Goal: Information Seeking & Learning: Learn about a topic

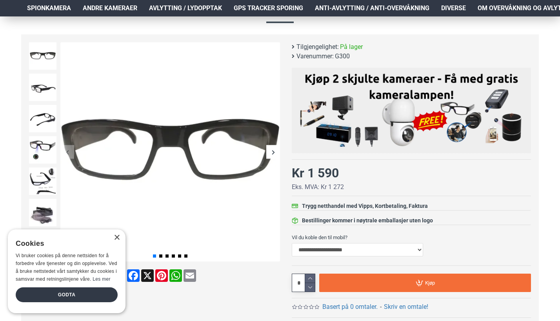
scroll to position [92, 0]
click at [117, 235] on div "× Cookies Vi bruker cookies på denne nettsiden for å forbedre våre tjenester og…" at bounding box center [67, 272] width 118 height 84
click at [47, 183] on img at bounding box center [42, 181] width 27 height 27
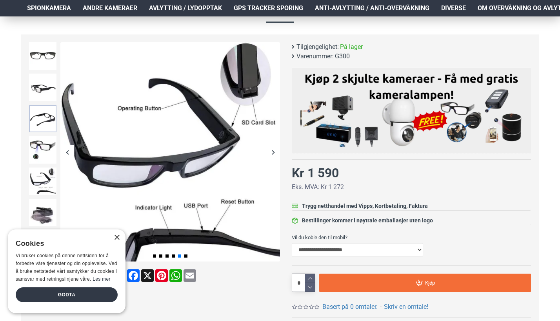
click at [35, 121] on img at bounding box center [42, 118] width 27 height 27
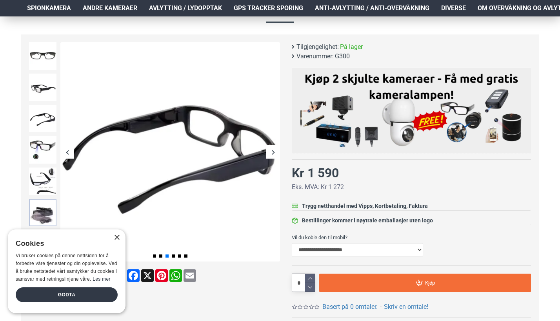
click at [36, 210] on img at bounding box center [42, 212] width 27 height 27
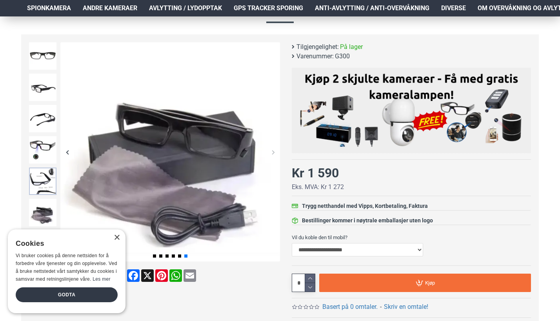
click at [40, 182] on img at bounding box center [42, 181] width 27 height 27
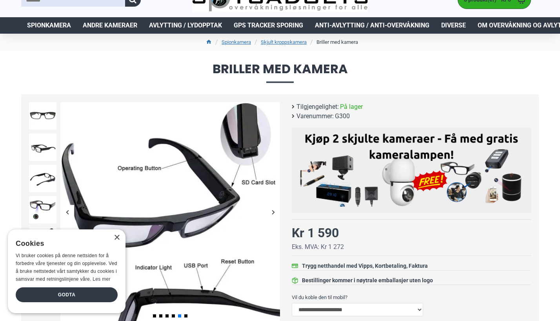
scroll to position [33, 0]
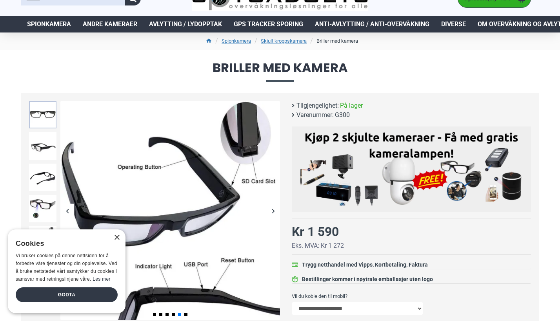
click at [47, 114] on img at bounding box center [42, 114] width 27 height 27
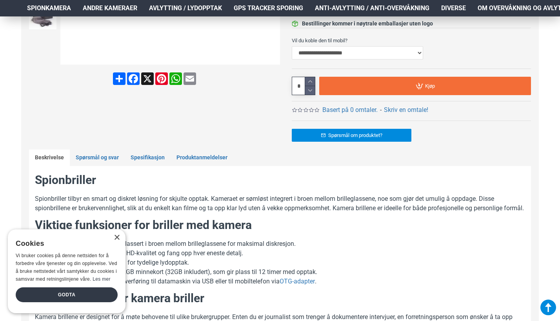
scroll to position [341, 1]
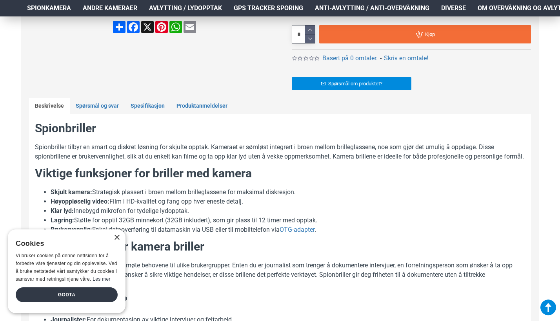
click at [118, 243] on div "× Cookies Vi bruker cookies på denne nettsiden for å forbedre våre tjenester og…" at bounding box center [67, 272] width 118 height 84
click at [118, 237] on div "×" at bounding box center [117, 238] width 6 height 6
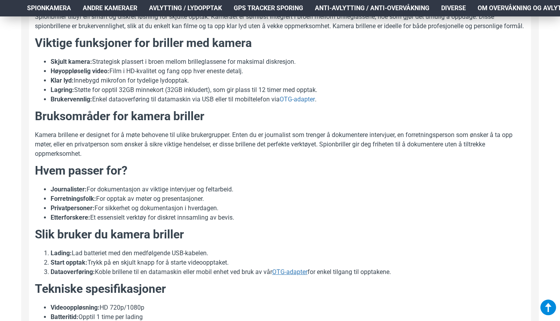
scroll to position [490, 1]
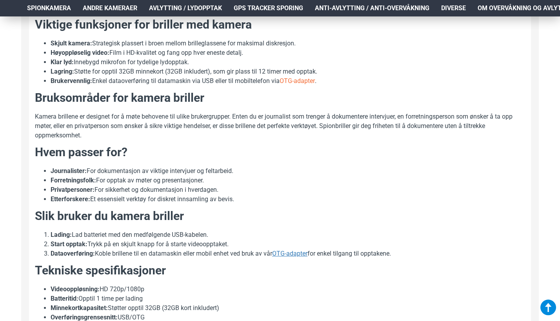
click at [306, 86] on link "OTG-adapter" at bounding box center [297, 80] width 35 height 9
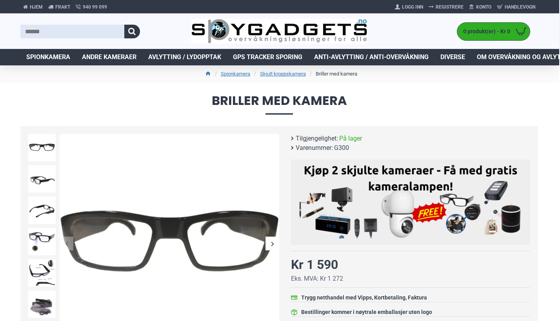
scroll to position [0, 1]
click at [261, 32] on img at bounding box center [279, 31] width 176 height 25
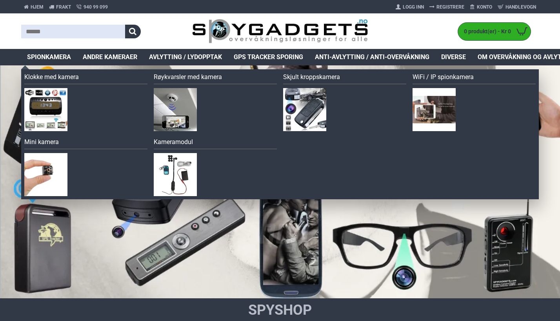
click at [46, 51] on link "Spionkamera" at bounding box center [49, 57] width 56 height 16
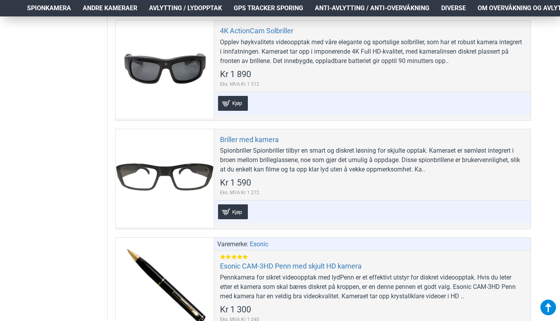
scroll to position [977, 2]
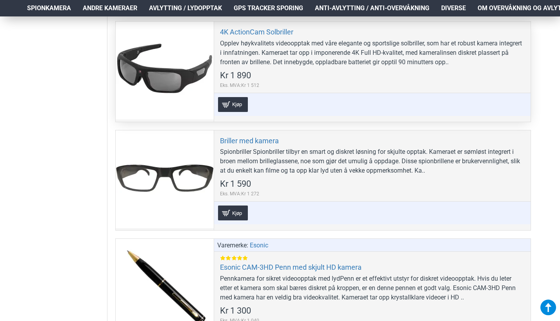
click at [126, 66] on div at bounding box center [165, 71] width 98 height 98
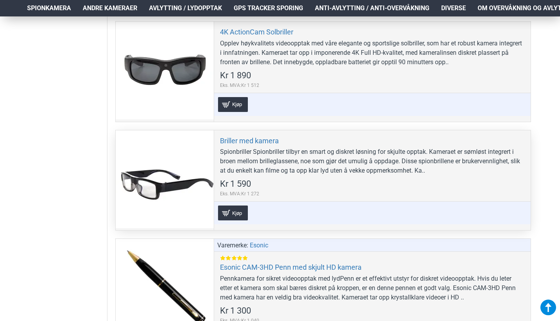
click at [155, 169] on div at bounding box center [165, 180] width 98 height 98
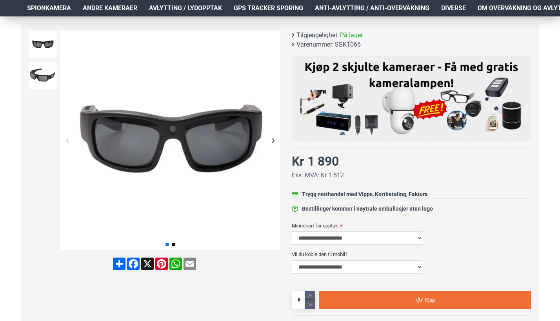
scroll to position [80, 0]
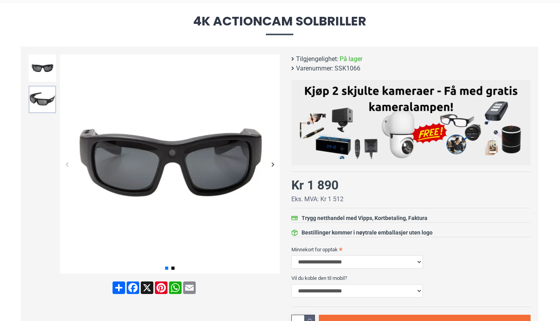
click at [29, 100] on img at bounding box center [42, 99] width 27 height 27
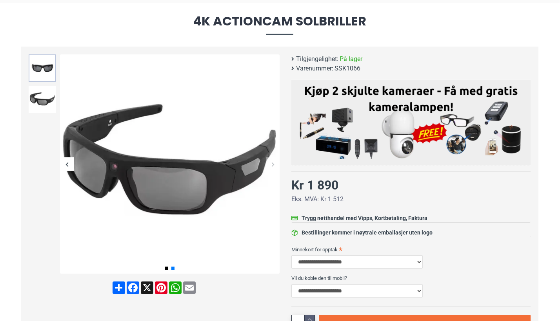
click at [38, 71] on img at bounding box center [42, 67] width 27 height 27
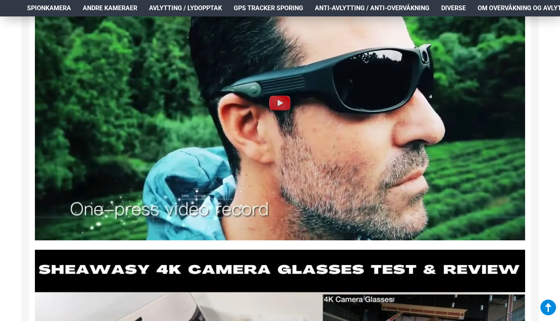
scroll to position [757, 0]
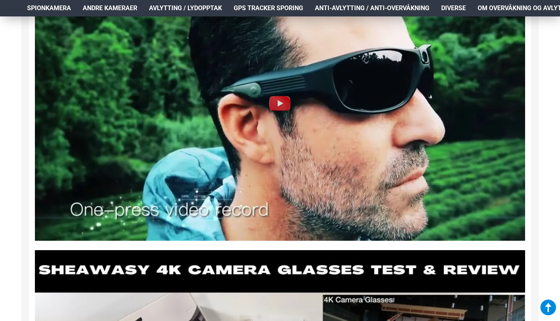
click at [224, 126] on img at bounding box center [280, 103] width 490 height 276
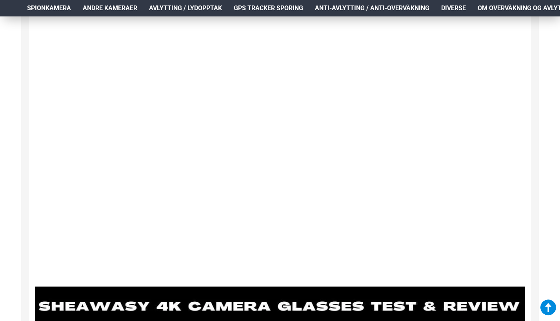
scroll to position [708, 0]
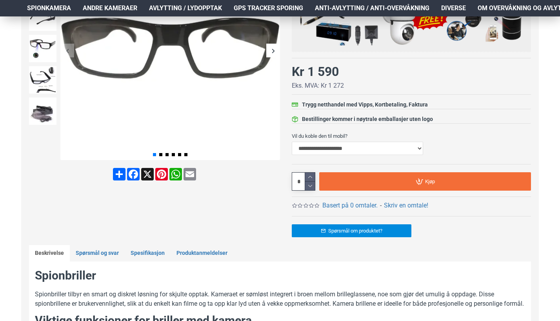
click at [275, 56] on div "Next slide" at bounding box center [273, 51] width 14 height 14
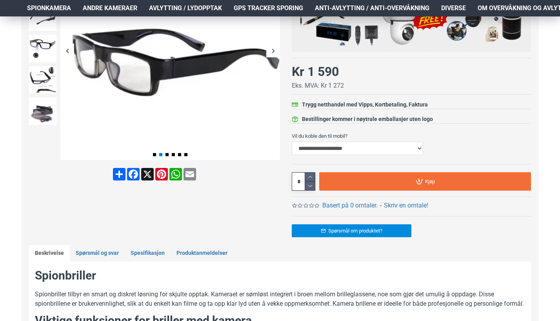
click at [275, 56] on div "Next slide" at bounding box center [273, 51] width 14 height 14
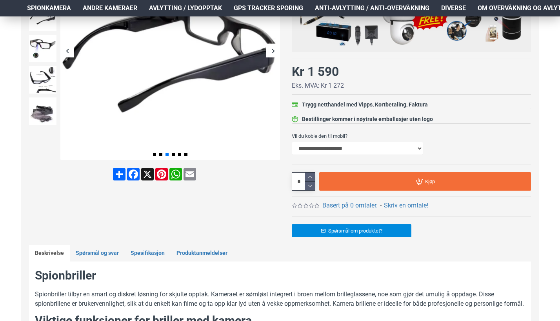
click at [275, 56] on div "Next slide" at bounding box center [273, 51] width 14 height 14
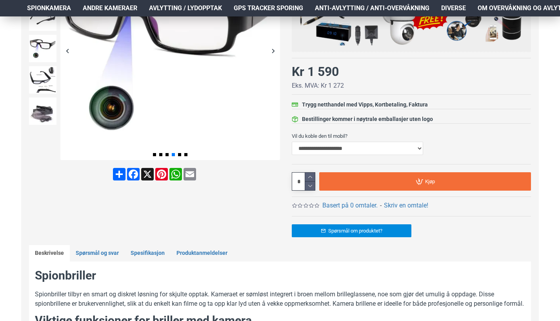
click at [275, 56] on div "Next slide" at bounding box center [273, 51] width 14 height 14
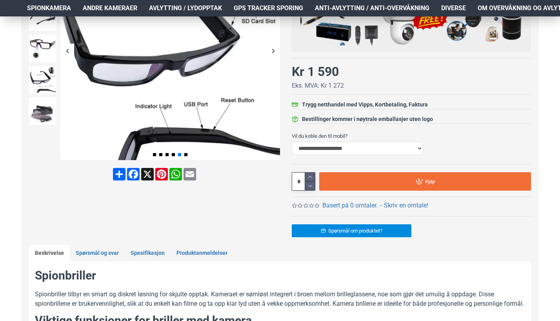
click at [275, 56] on div "Next slide" at bounding box center [273, 51] width 14 height 14
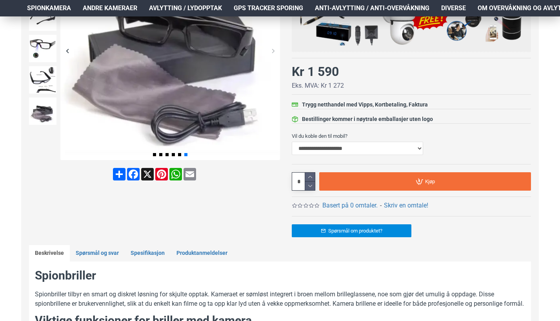
click at [275, 56] on div "Next slide" at bounding box center [273, 51] width 14 height 14
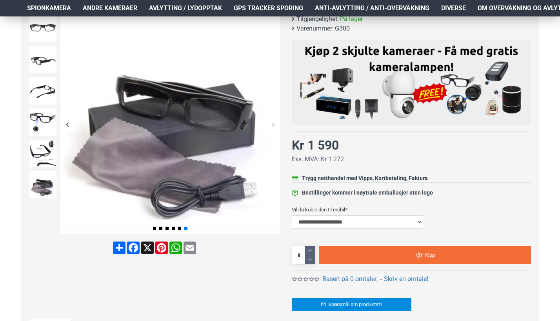
scroll to position [119, 0]
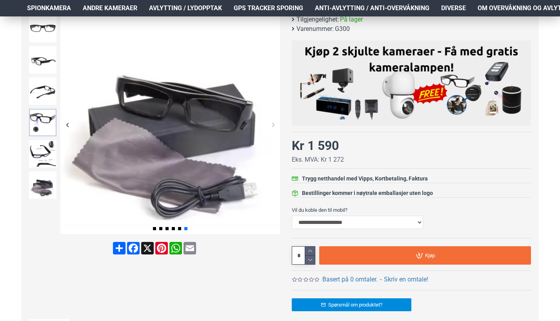
click at [53, 125] on img at bounding box center [42, 122] width 27 height 27
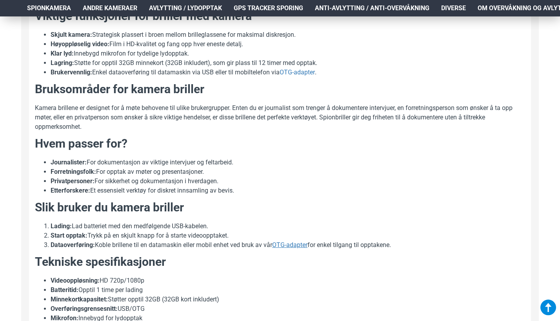
scroll to position [498, 2]
